Goal: Use online tool/utility: Utilize a website feature to perform a specific function

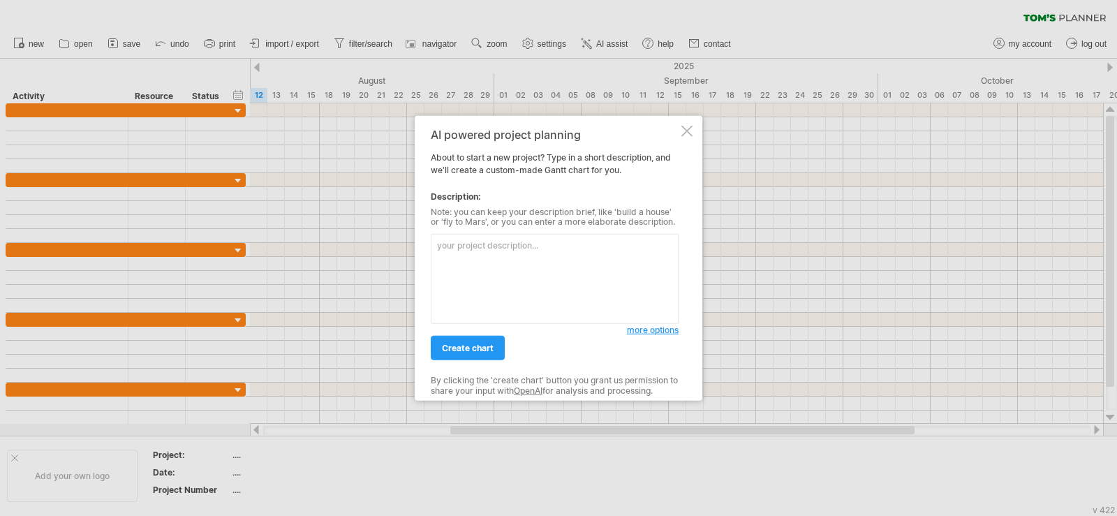
click at [512, 267] on textarea at bounding box center [555, 279] width 248 height 90
type textarea "ㄎ"
click at [481, 355] on link "create chart" at bounding box center [468, 348] width 74 height 24
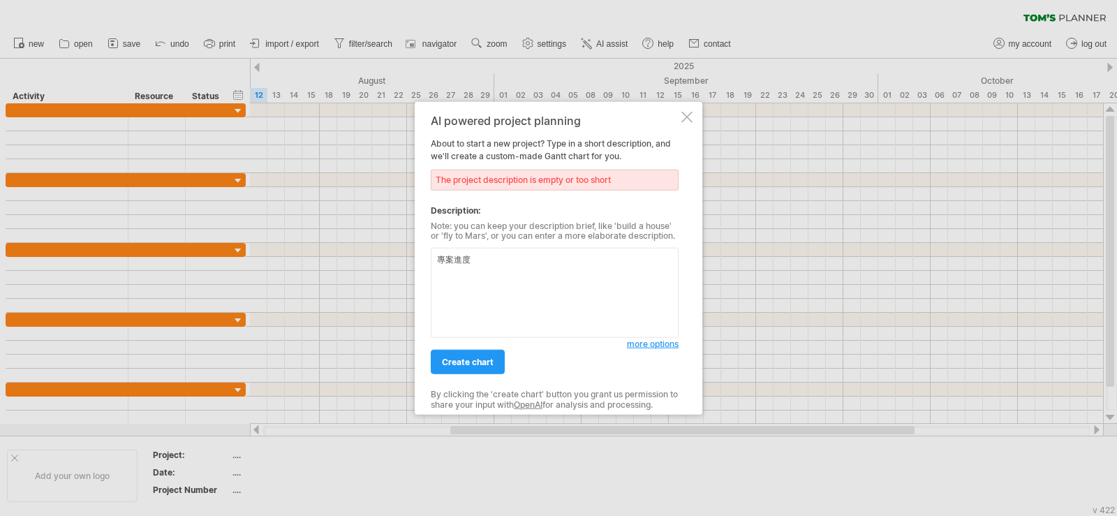
click at [555, 176] on div "The project description is empty or too short" at bounding box center [555, 179] width 248 height 21
drag, startPoint x: 399, startPoint y: 234, endPoint x: 371, endPoint y: 226, distance: 29.0
click at [371, 226] on div "Trying to reach [DOMAIN_NAME] Connected again... 0% clear filter new" at bounding box center [558, 258] width 1117 height 516
click at [519, 267] on textarea "專案進度" at bounding box center [555, 293] width 248 height 90
type textarea "專案進度表 希望用每月四周來呈現"
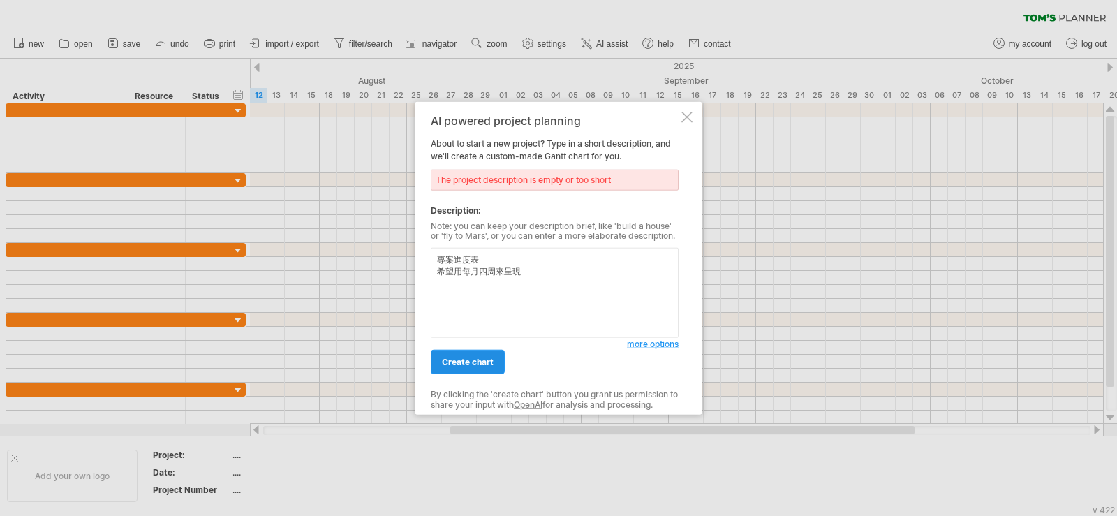
click at [467, 357] on span "create chart" at bounding box center [468, 362] width 52 height 10
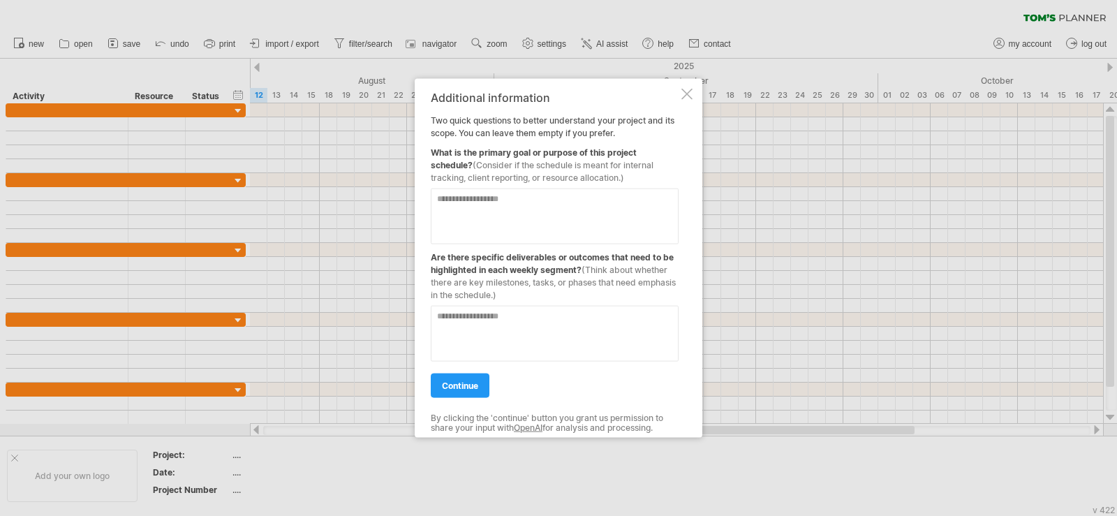
click at [526, 202] on textarea at bounding box center [555, 216] width 248 height 56
type textarea "*"
type textarea "**********"
click at [544, 336] on textarea at bounding box center [555, 333] width 248 height 56
click at [522, 325] on textarea at bounding box center [555, 333] width 248 height 56
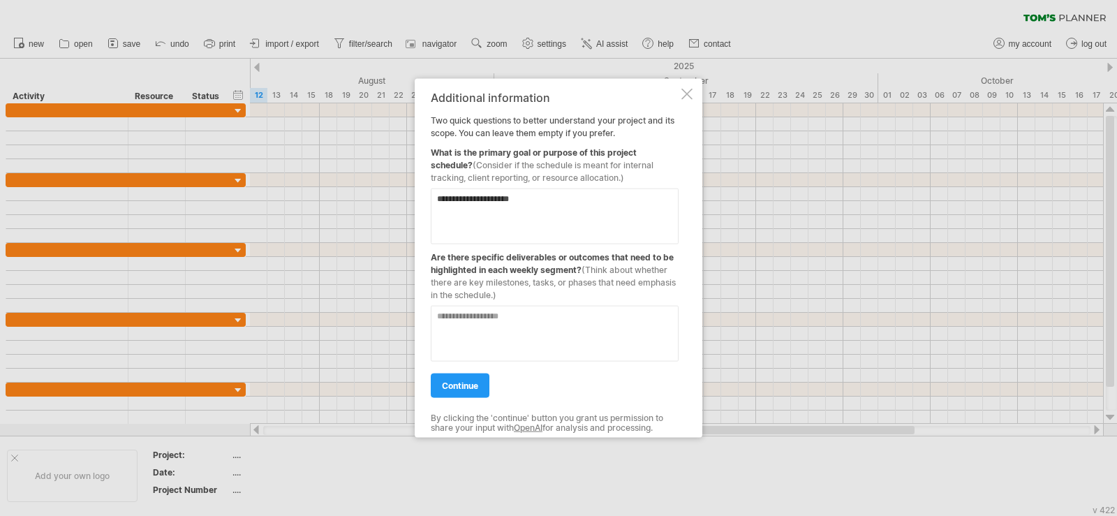
click at [506, 323] on textarea at bounding box center [555, 333] width 248 height 56
drag, startPoint x: 431, startPoint y: 253, endPoint x: 541, endPoint y: 285, distance: 114.7
click at [586, 278] on div "Are there specific deliverables or outcomes that need to be highlighted in each…" at bounding box center [555, 272] width 248 height 57
drag, startPoint x: 541, startPoint y: 285, endPoint x: 456, endPoint y: 261, distance: 88.4
click at [456, 261] on div "Are there specific deliverables or outcomes that need to be highlighted in each…" at bounding box center [555, 272] width 248 height 57
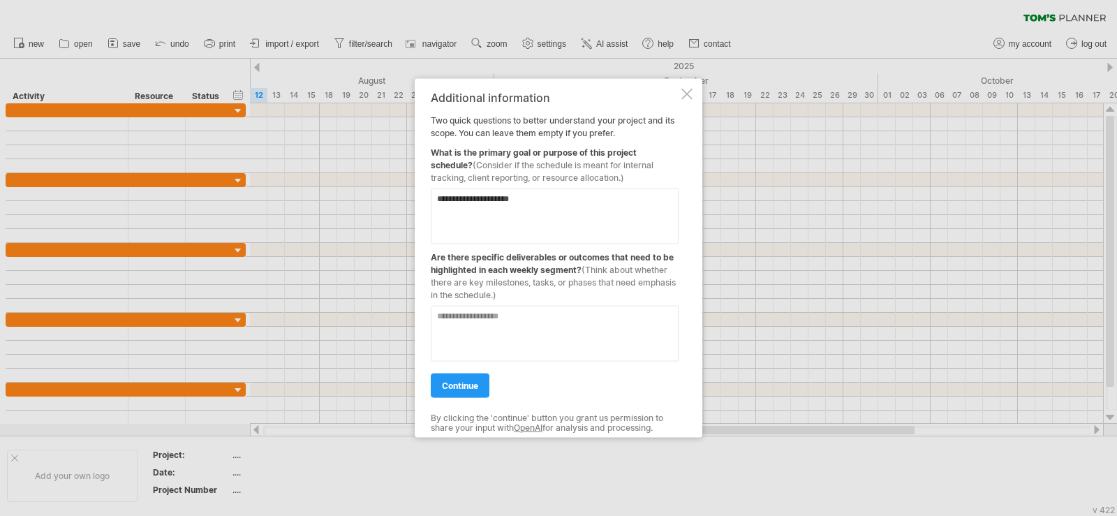
drag, startPoint x: 524, startPoint y: 283, endPoint x: 530, endPoint y: 334, distance: 50.7
click at [524, 284] on span "(Think about whether there are key milestones, tasks, or phases that need empha…" at bounding box center [553, 282] width 245 height 36
click at [530, 334] on textarea at bounding box center [555, 333] width 248 height 56
drag, startPoint x: 533, startPoint y: 289, endPoint x: 456, endPoint y: 271, distance: 79.6
click at [456, 271] on div "Are there specific deliverables or outcomes that need to be highlighted in each…" at bounding box center [555, 272] width 248 height 57
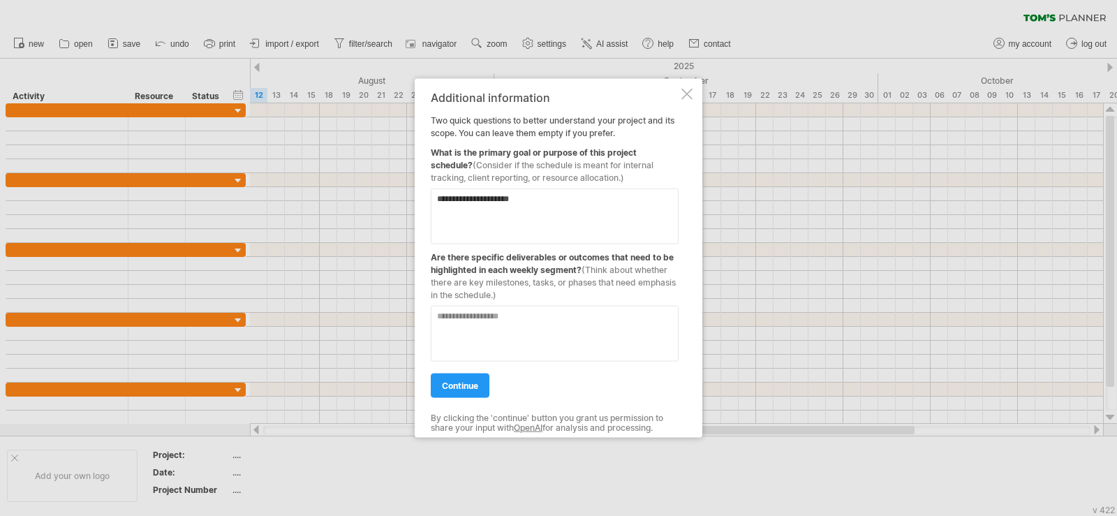
click at [456, 271] on div "Are there specific deliverables or outcomes that need to be highlighted in each…" at bounding box center [555, 272] width 248 height 57
click at [514, 264] on div "Are there specific deliverables or outcomes that need to be highlighted in each…" at bounding box center [555, 272] width 248 height 57
drag, startPoint x: 496, startPoint y: 260, endPoint x: 457, endPoint y: 260, distance: 39.8
click at [492, 260] on div "Are there specific deliverables or outcomes that need to be highlighted in each…" at bounding box center [555, 272] width 248 height 57
click at [457, 260] on div "Are there specific deliverables or outcomes that need to be highlighted in each…" at bounding box center [555, 272] width 248 height 57
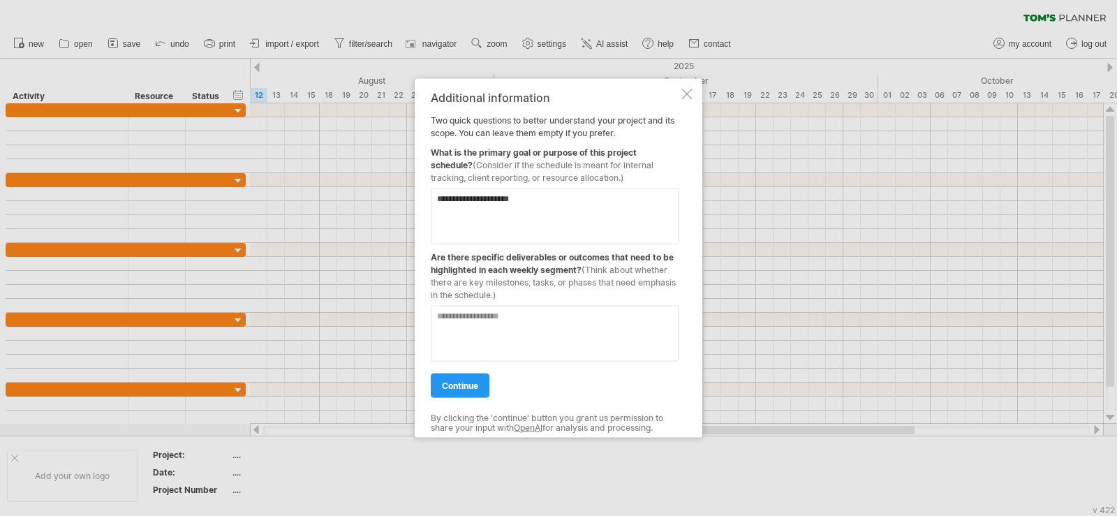
click at [426, 250] on div "**********" at bounding box center [559, 258] width 288 height 360
click at [531, 326] on textarea at bounding box center [555, 333] width 248 height 56
type textarea "***"
click at [476, 383] on span "continue" at bounding box center [460, 385] width 36 height 10
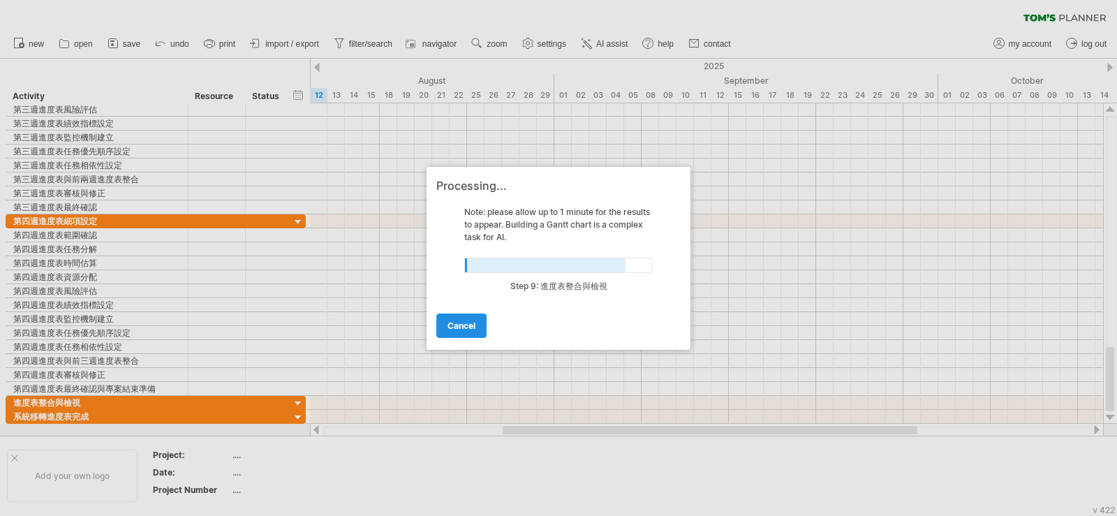
click at [478, 326] on link "cancel" at bounding box center [461, 325] width 50 height 24
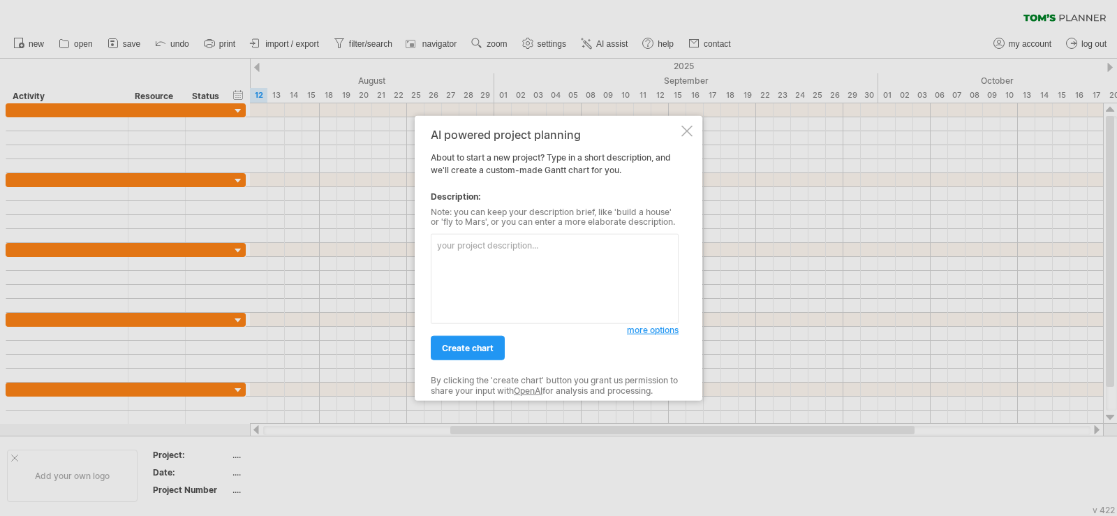
click at [561, 259] on textarea at bounding box center [555, 279] width 248 height 90
type textarea "不對 我是希望 august W1 W2 W3 W4這樣呈現"
click at [476, 342] on link "create chart" at bounding box center [468, 348] width 74 height 24
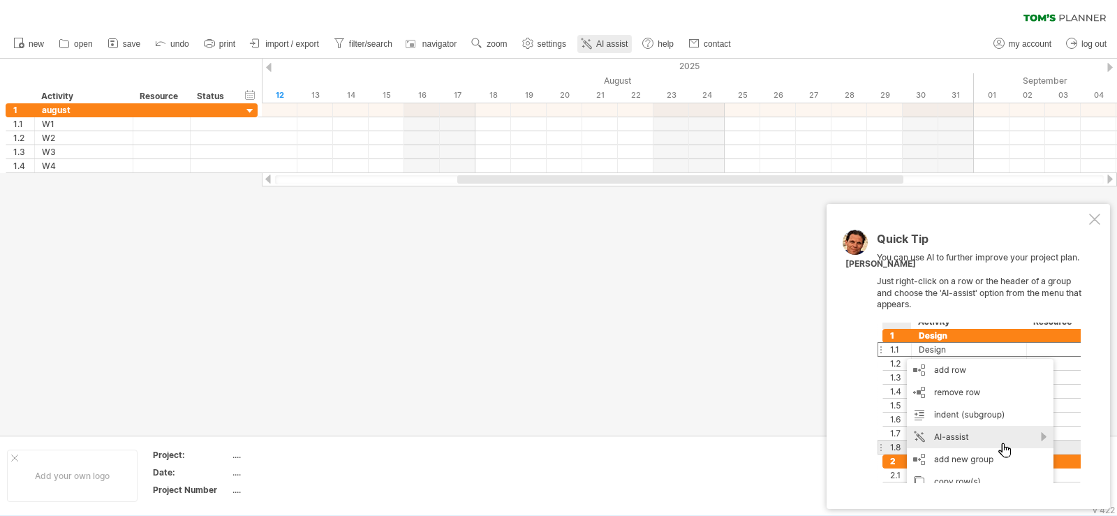
click at [603, 43] on span "AI assist" at bounding box center [611, 44] width 31 height 10
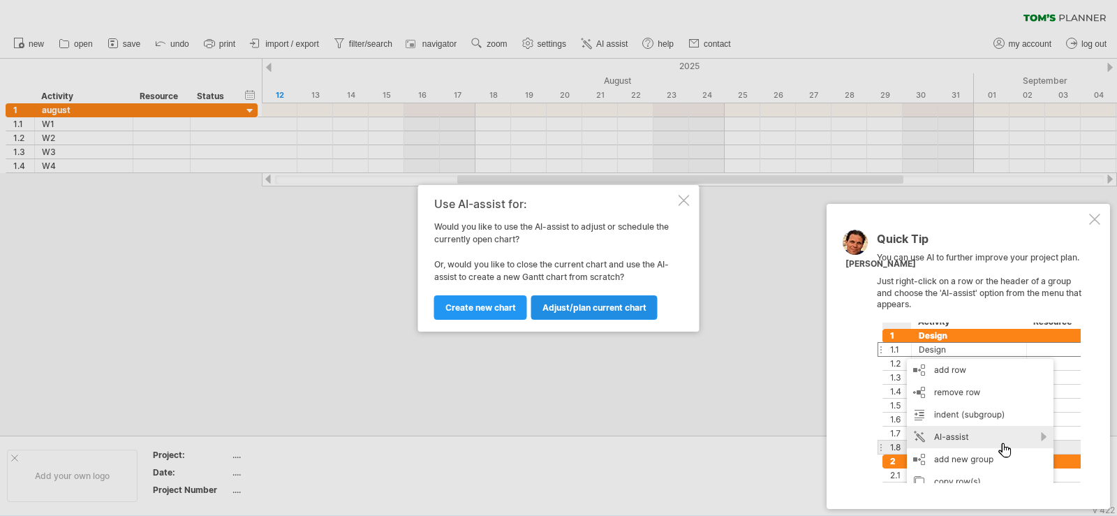
click at [609, 311] on span "Adjust/plan current chart" at bounding box center [594, 307] width 104 height 10
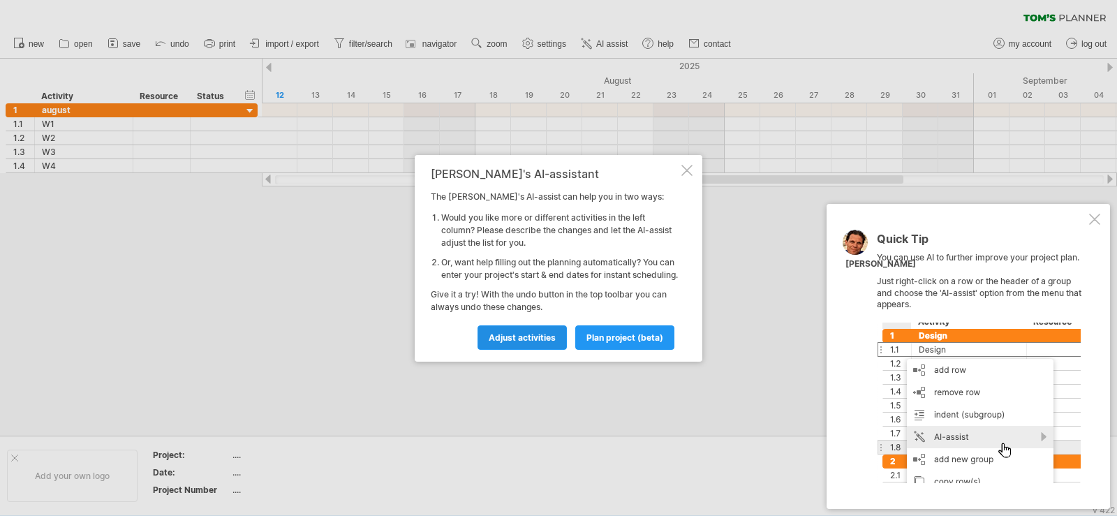
click at [521, 337] on link "Adjust activities" at bounding box center [522, 337] width 89 height 24
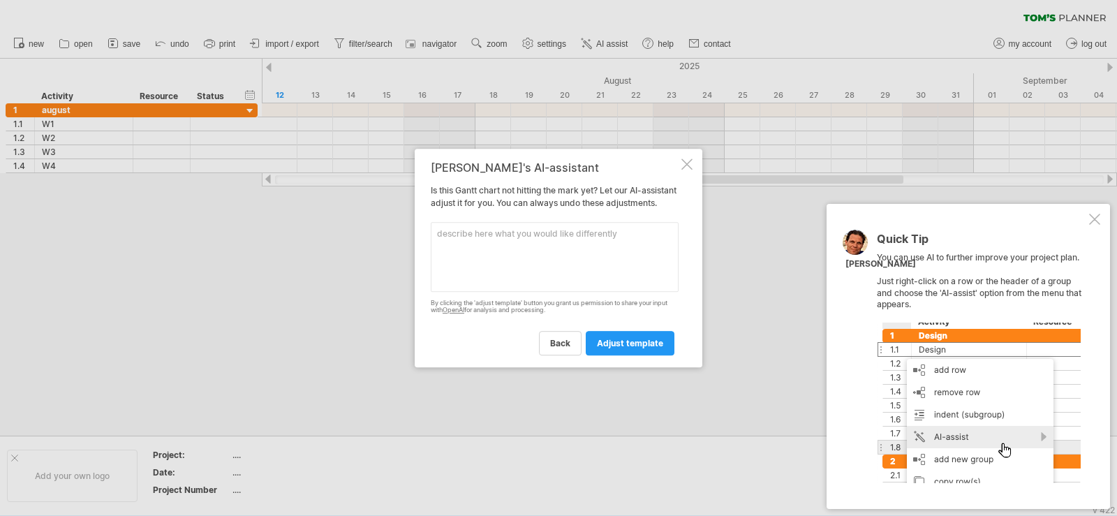
click at [544, 251] on textarea at bounding box center [555, 257] width 248 height 70
type textarea "不對 是Y軸"
click at [647, 349] on link "adjust template" at bounding box center [630, 343] width 89 height 24
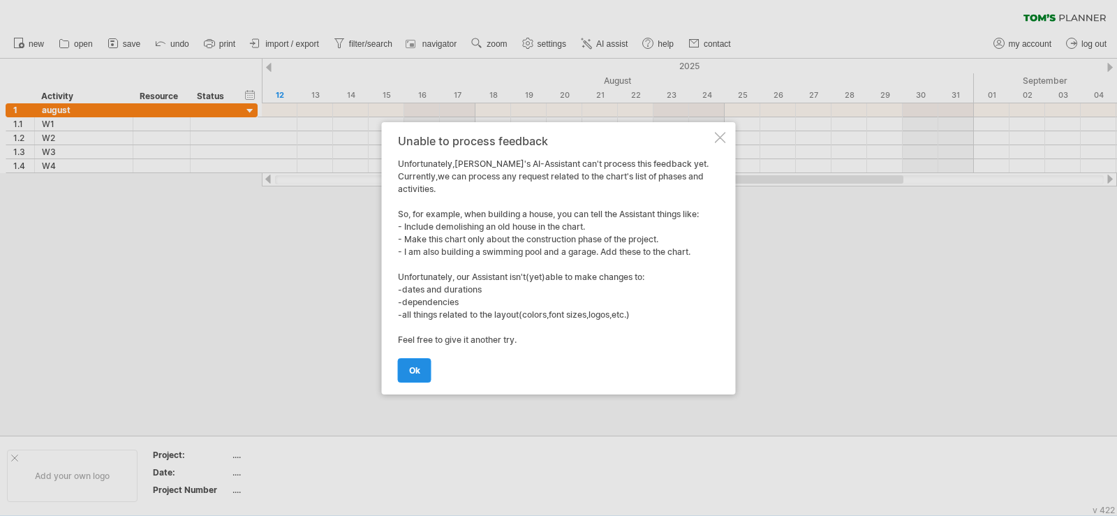
click at [401, 363] on link "ok" at bounding box center [415, 370] width 34 height 24
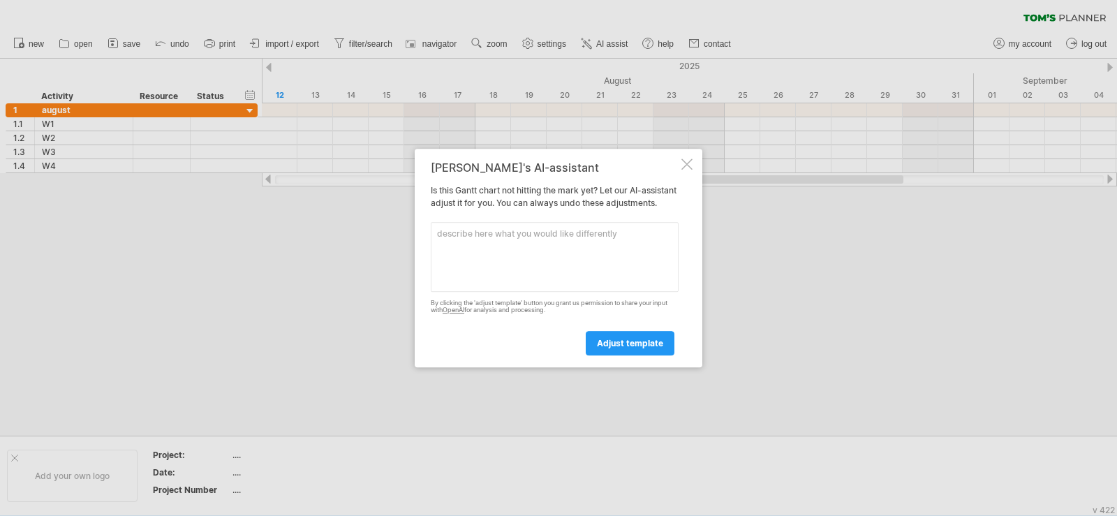
click at [552, 251] on textarea at bounding box center [555, 257] width 248 height 70
click at [684, 158] on div at bounding box center [686, 163] width 11 height 11
